Goal: Task Accomplishment & Management: Use online tool/utility

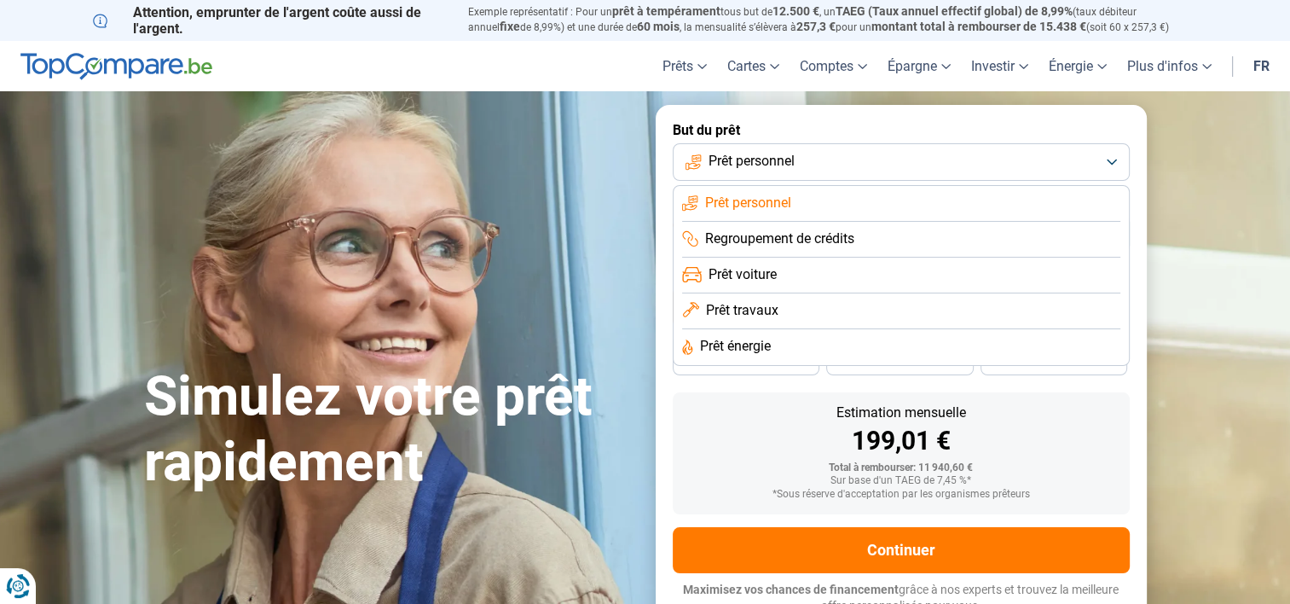
click at [813, 273] on li "Prêt voiture" at bounding box center [901, 276] width 438 height 36
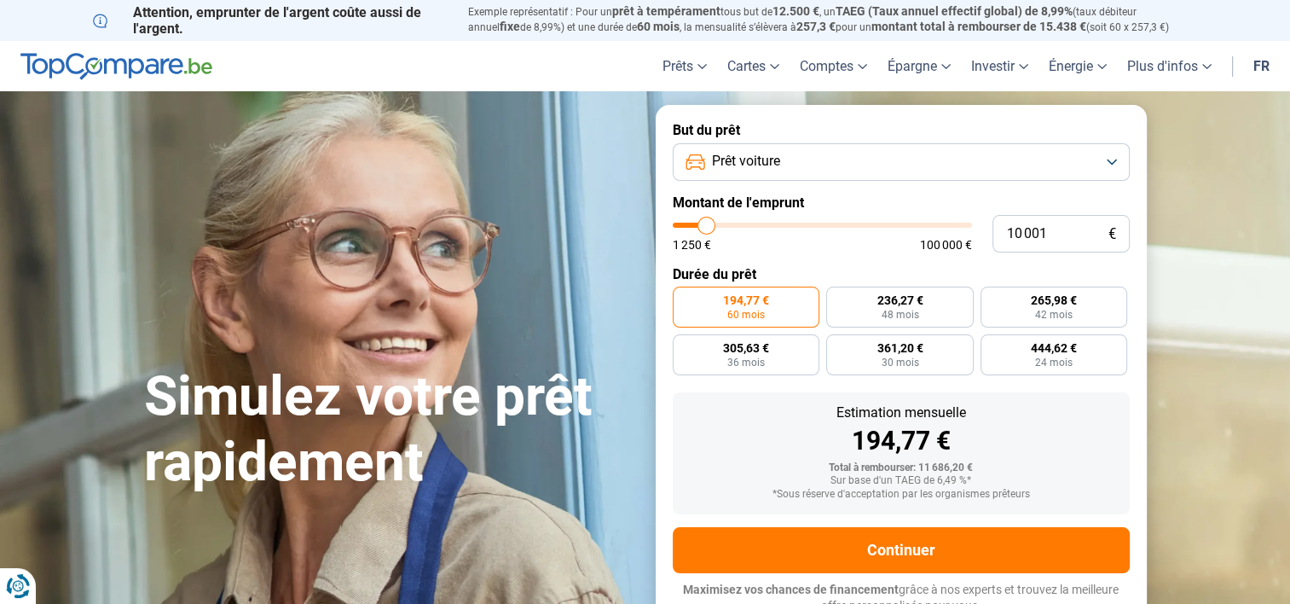
scroll to position [12, 0]
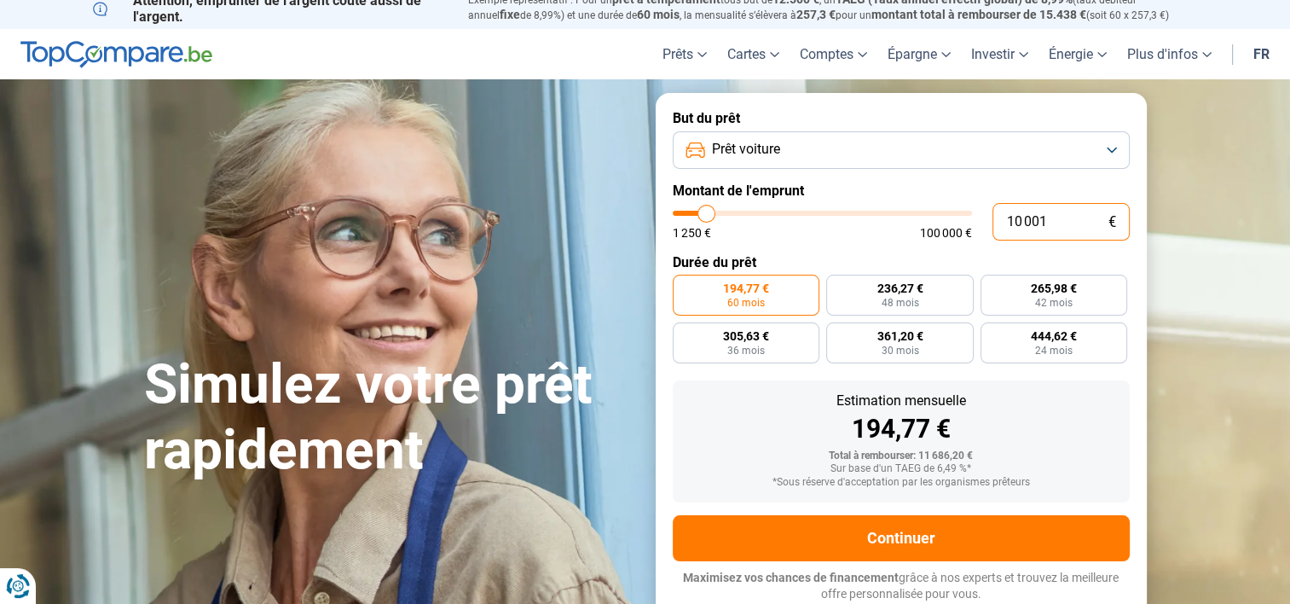
click at [1068, 220] on input "10 001" at bounding box center [1061, 222] width 137 height 38
type input "2"
type input "1250"
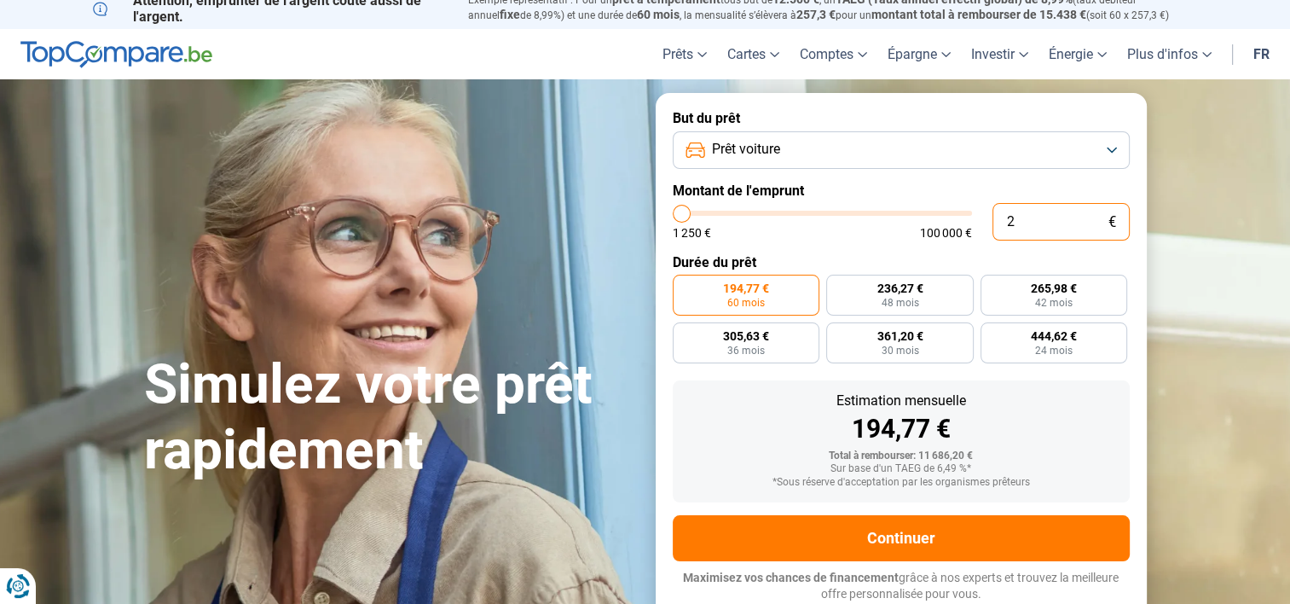
type input "0"
type input "1250"
type input "1"
type input "1250"
type input "14"
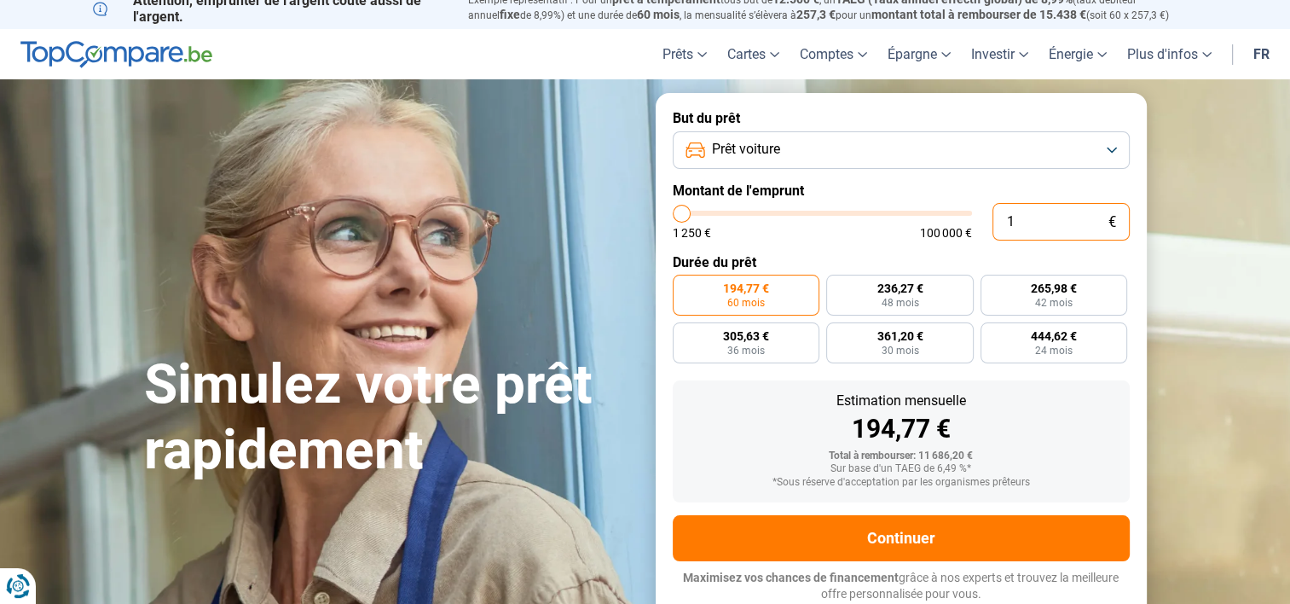
type input "1250"
type input "140"
type input "1250"
type input "1 400"
type input "1500"
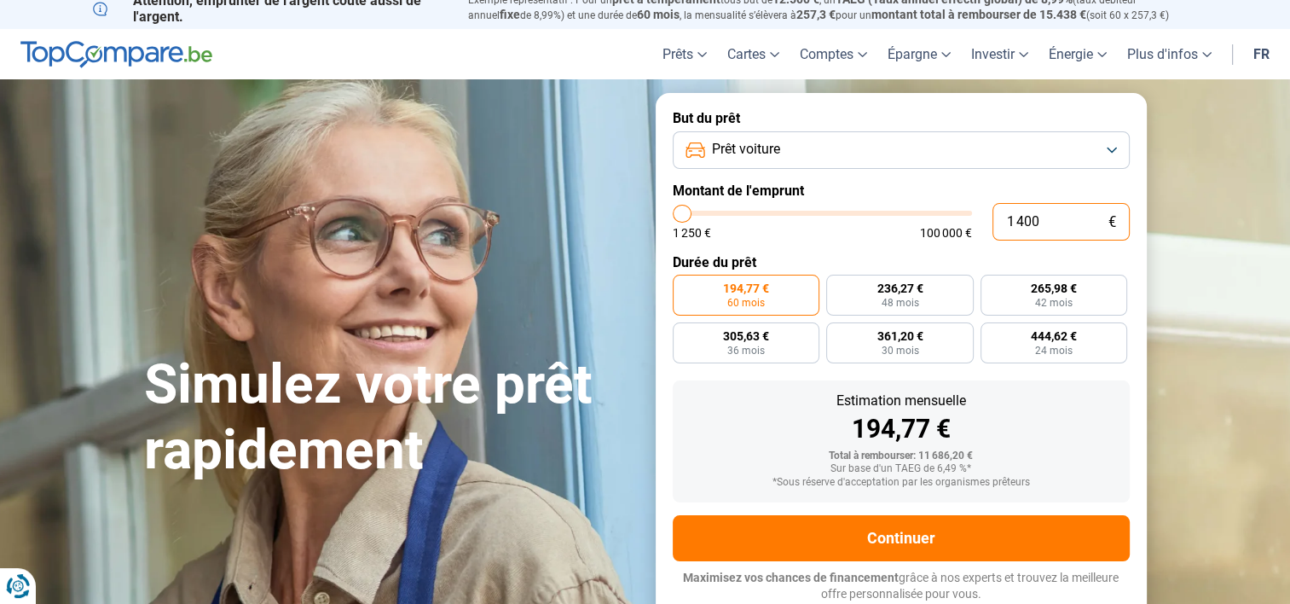
type input "14 000"
type input "14000"
type input "14 000"
click at [1230, 249] on section "Simulez votre prêt rapidement Simulez votre prêt rapidement But du prêt Prêt vo…" at bounding box center [645, 356] width 1290 height 554
click at [1125, 338] on label "622,41 € 24 mois" at bounding box center [1055, 342] width 148 height 41
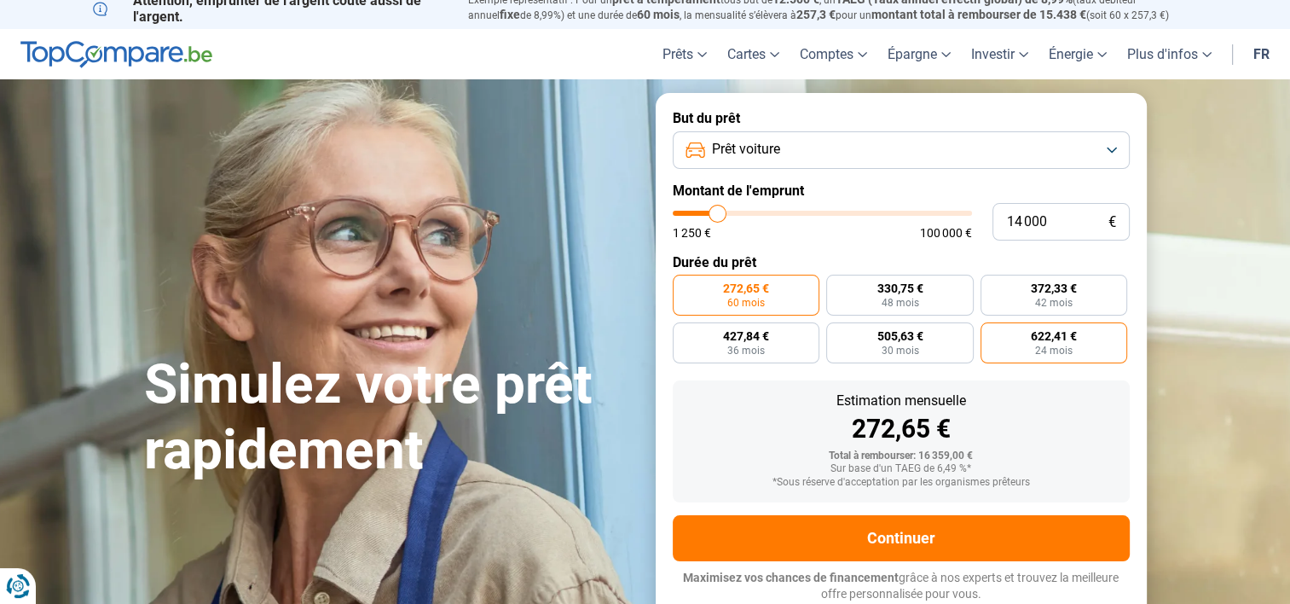
click at [992, 333] on input "622,41 € 24 mois" at bounding box center [986, 327] width 11 height 11
radio input "true"
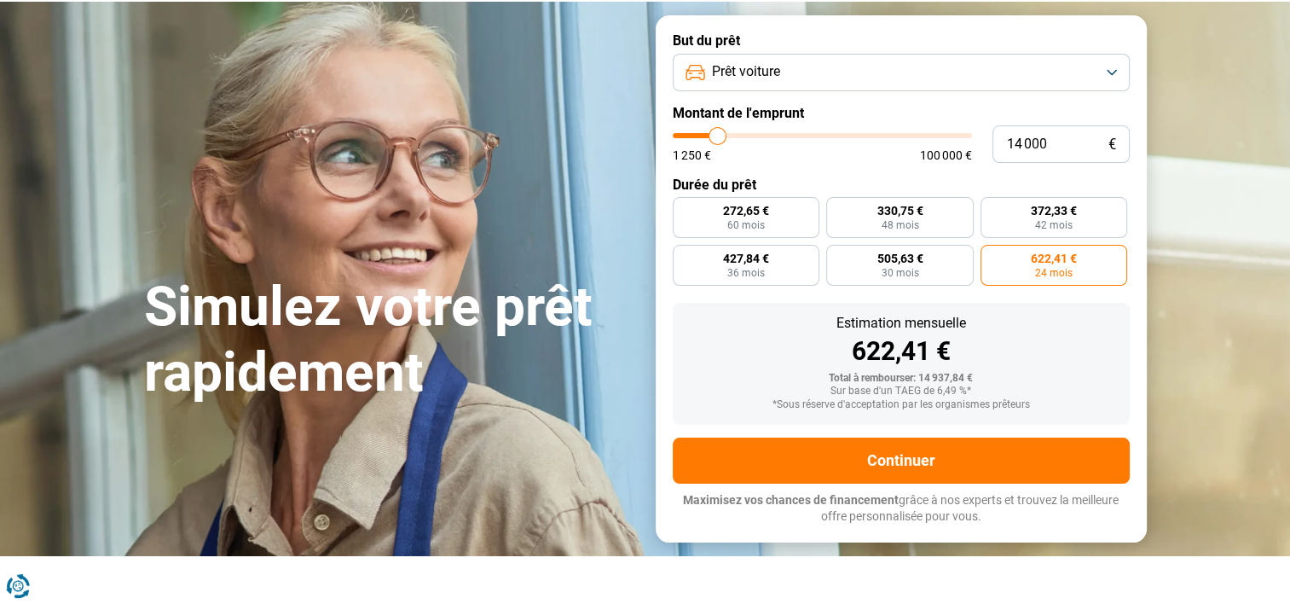
scroll to position [82, 0]
